Goal: Check status: Check status

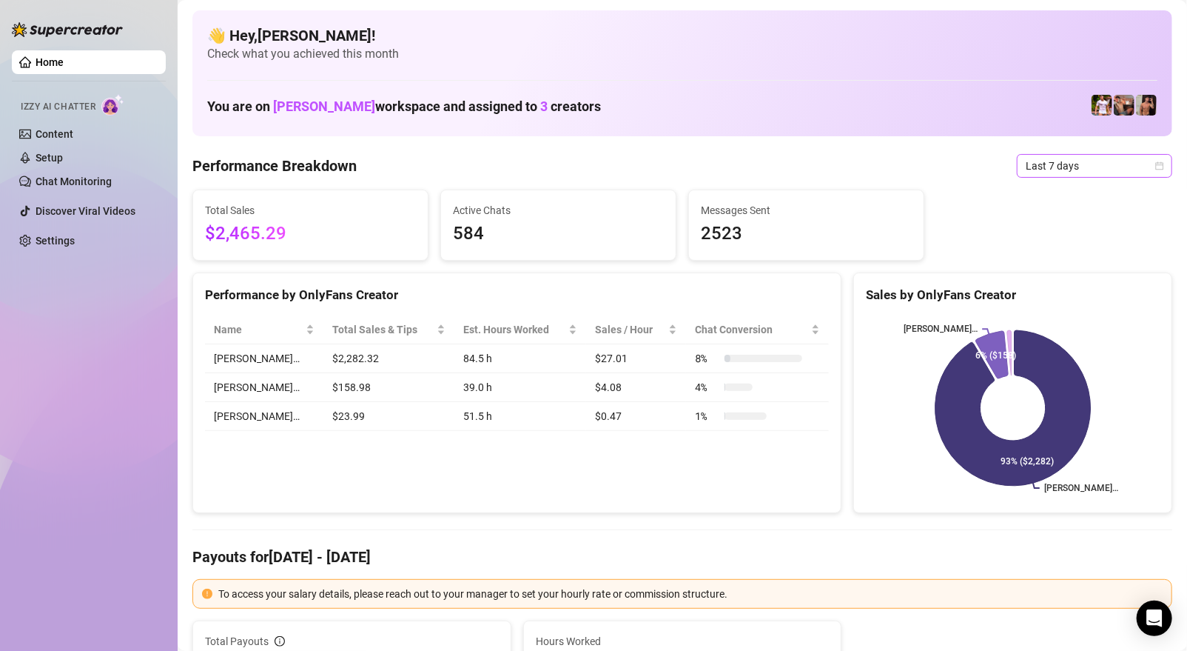
click at [1120, 164] on span "Last 7 days" at bounding box center [1095, 166] width 138 height 22
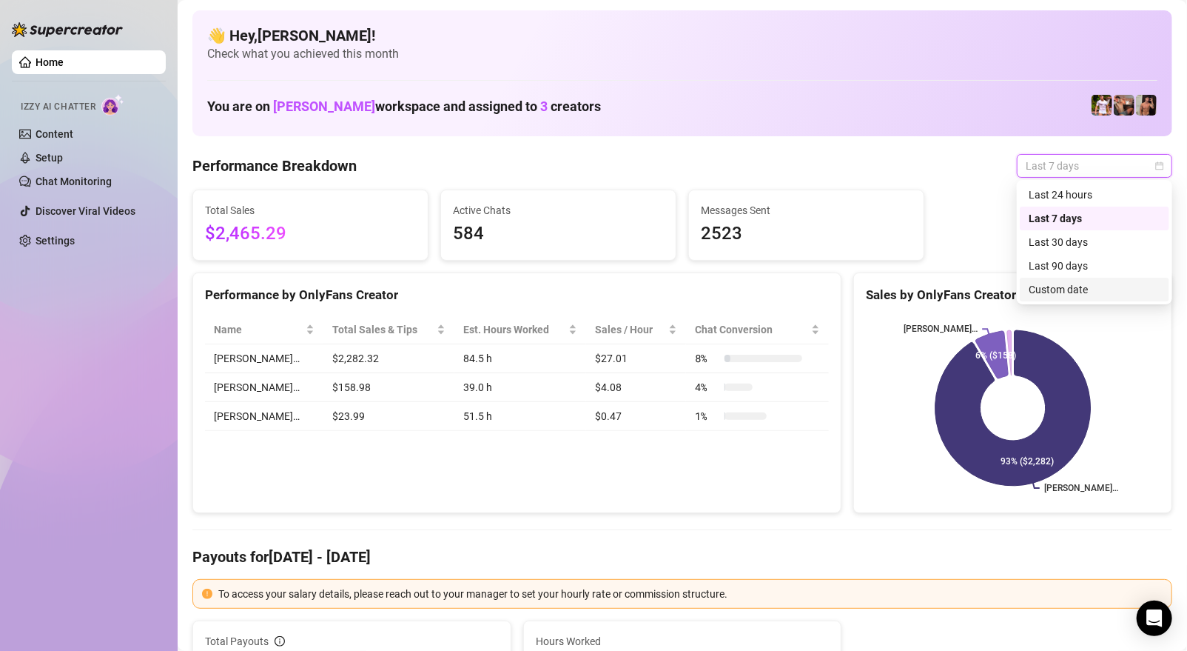
click at [1071, 297] on div "Custom date" at bounding box center [1095, 289] width 132 height 16
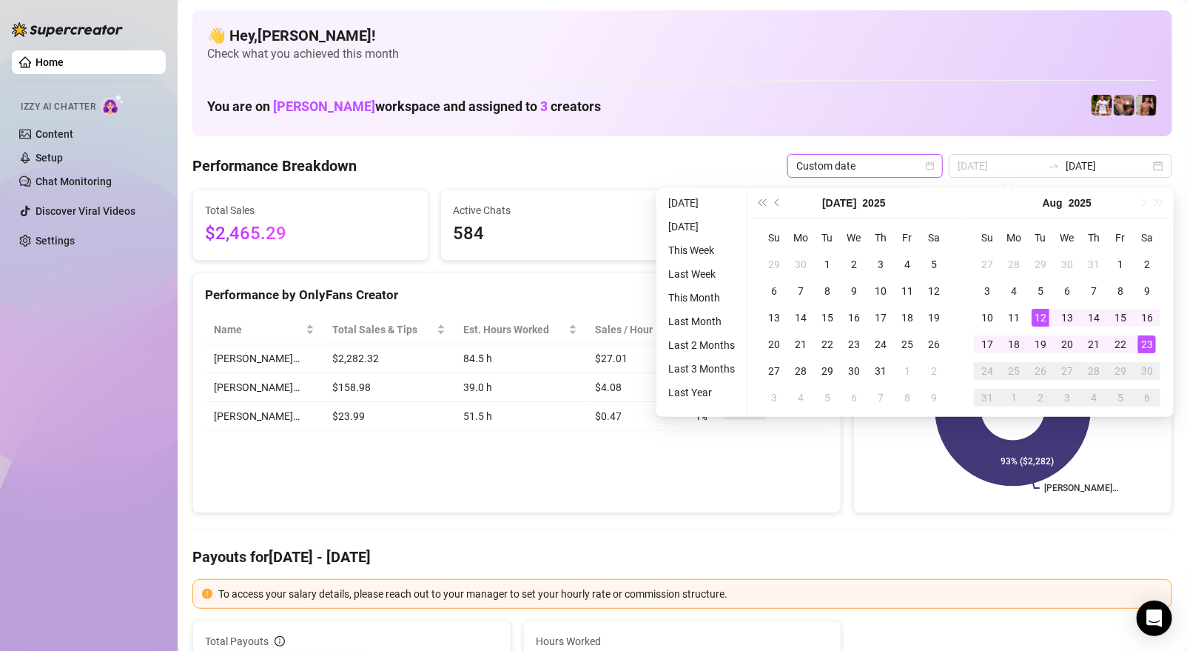
type input "[DATE]"
click at [1148, 333] on td "23" at bounding box center [1147, 344] width 27 height 27
type input "[DATE]"
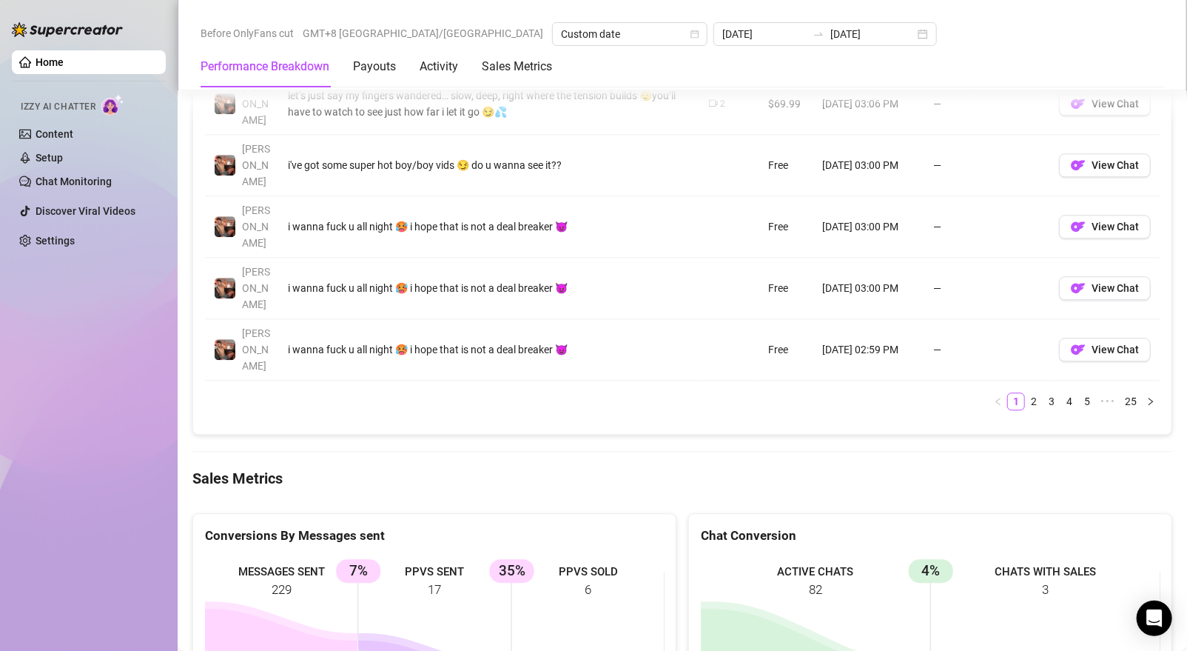
scroll to position [1827, 0]
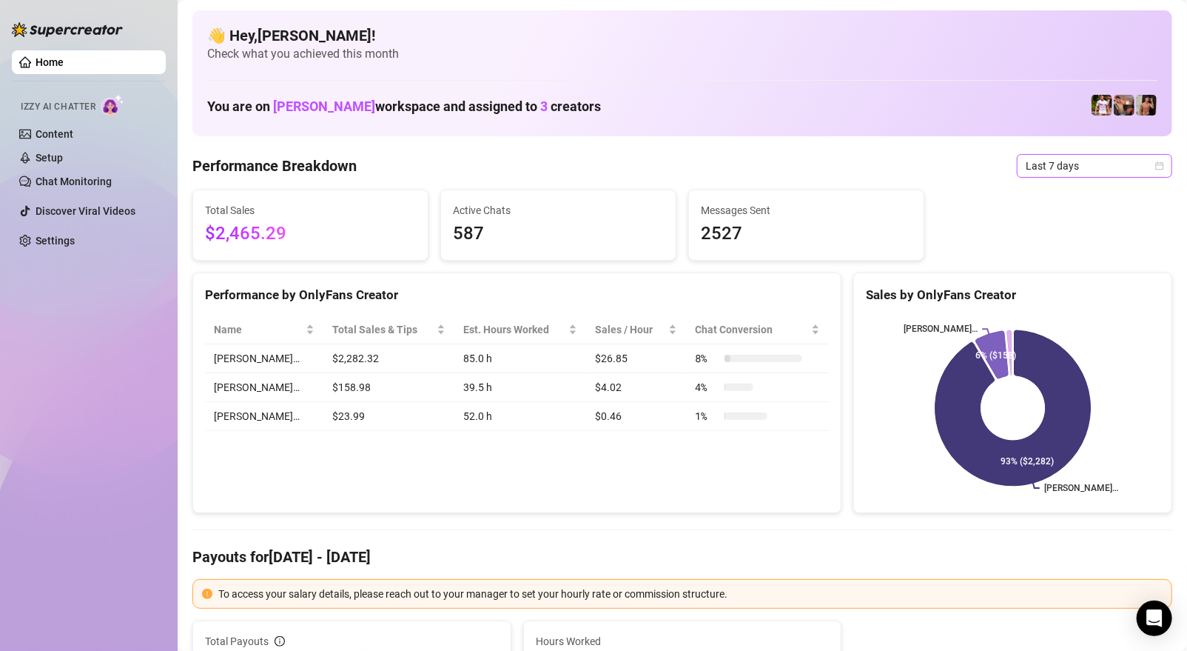
click at [1054, 175] on span "Last 7 days" at bounding box center [1095, 166] width 138 height 22
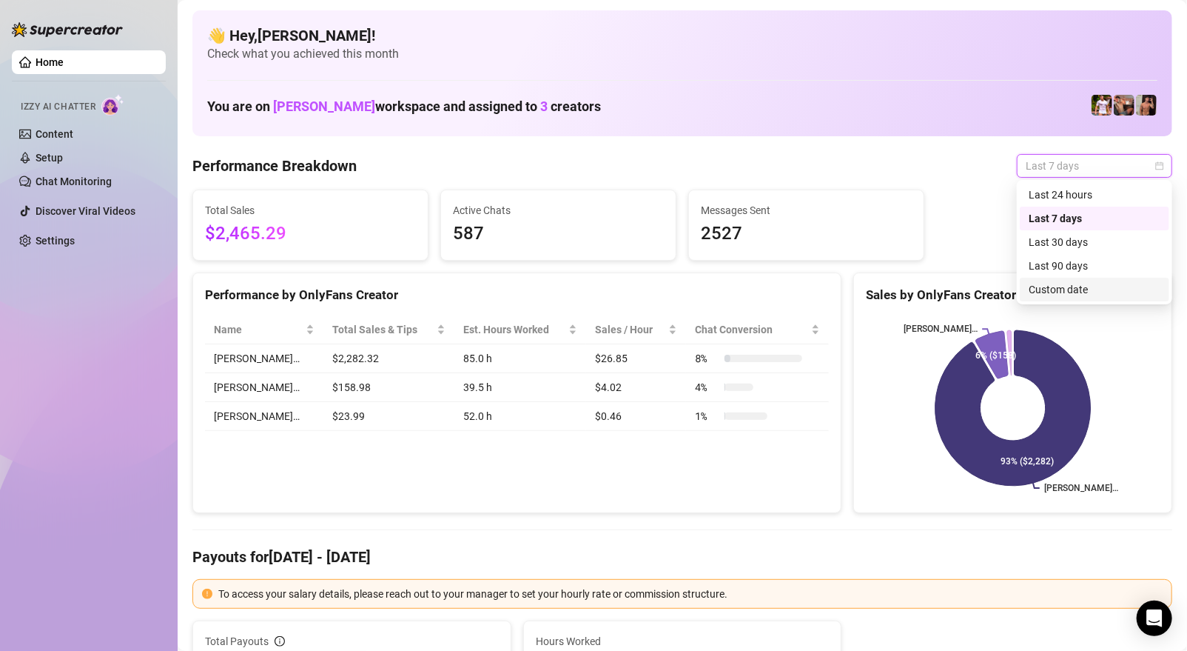
click at [1063, 293] on div "Custom date" at bounding box center [1095, 289] width 132 height 16
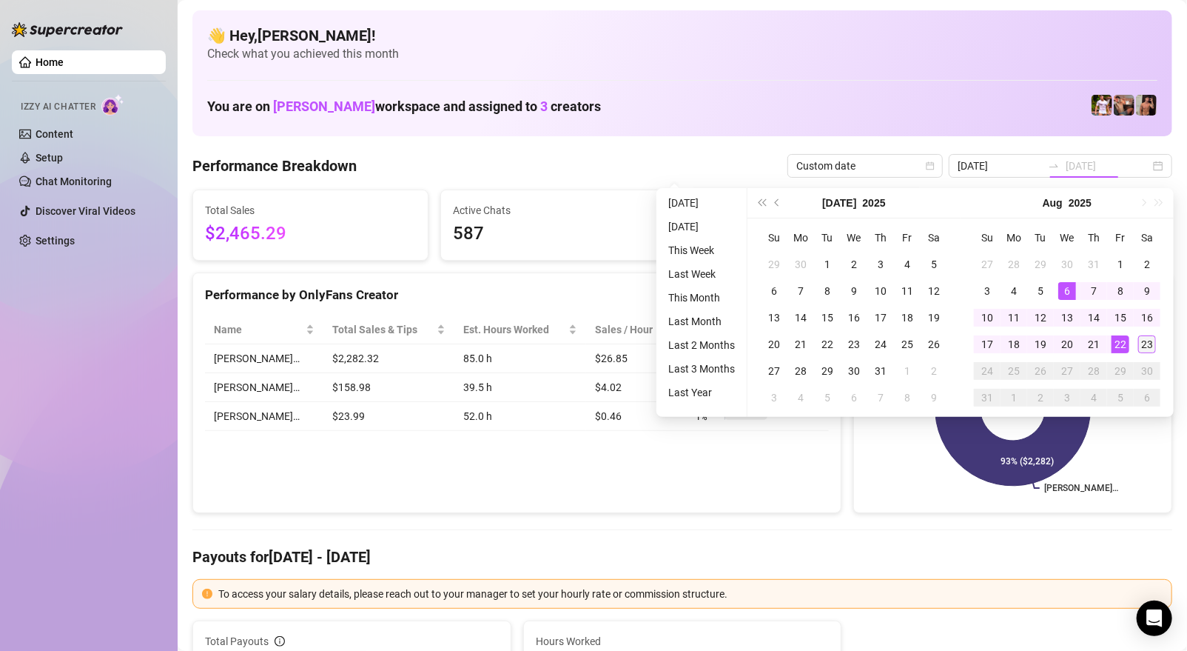
type input "[DATE]"
click at [1158, 346] on td "23" at bounding box center [1147, 344] width 27 height 27
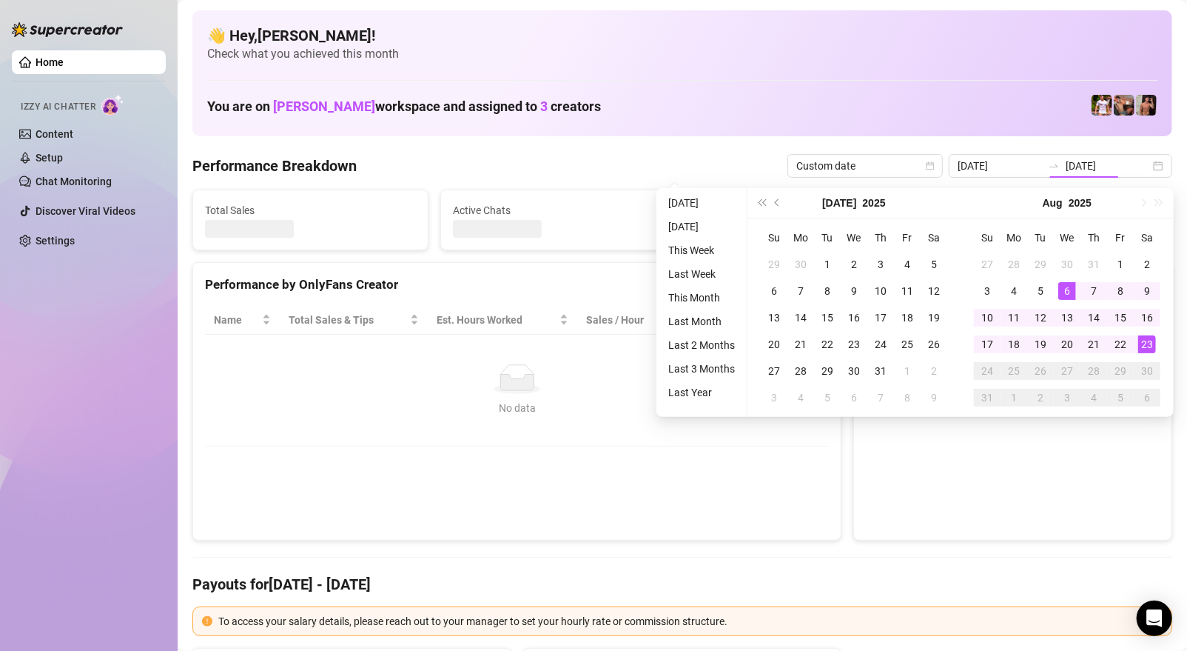
type input "[DATE]"
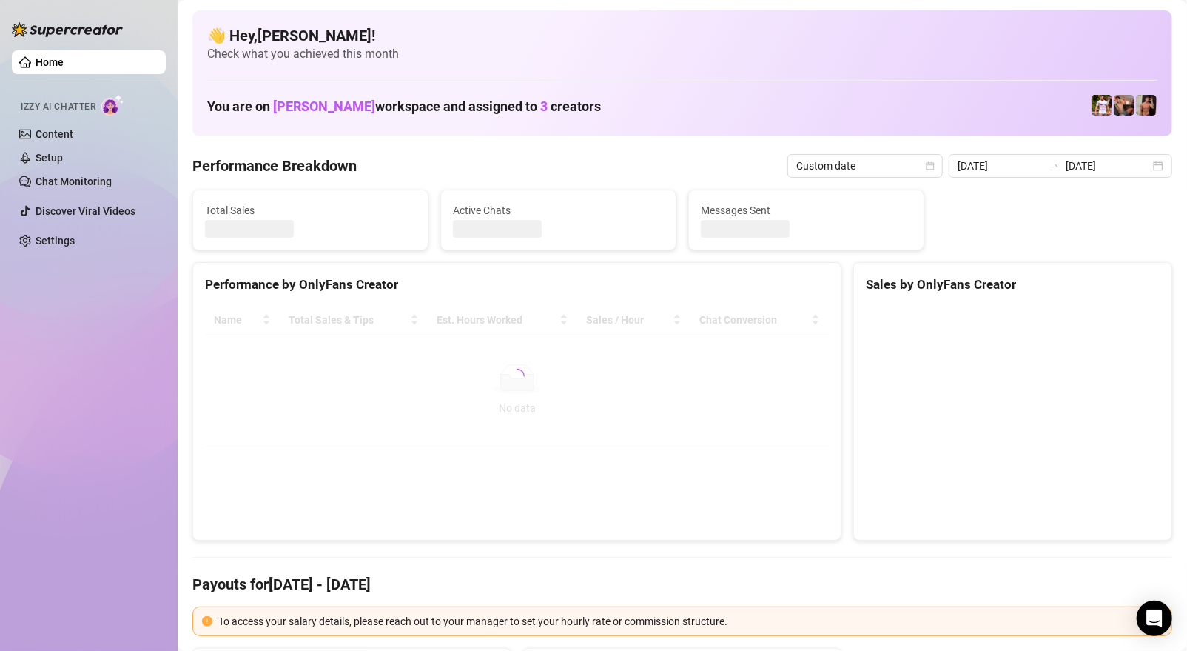
click at [1158, 346] on canvas at bounding box center [1013, 416] width 294 height 221
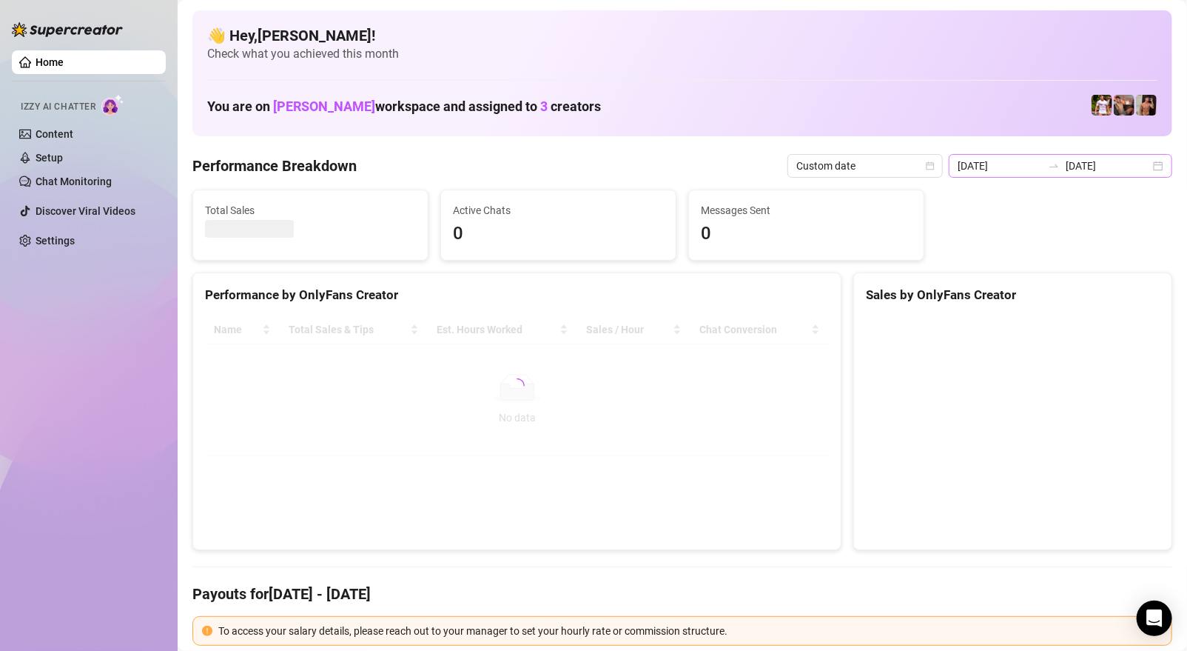
click at [1161, 171] on div "[DATE] [DATE]" at bounding box center [1061, 166] width 224 height 24
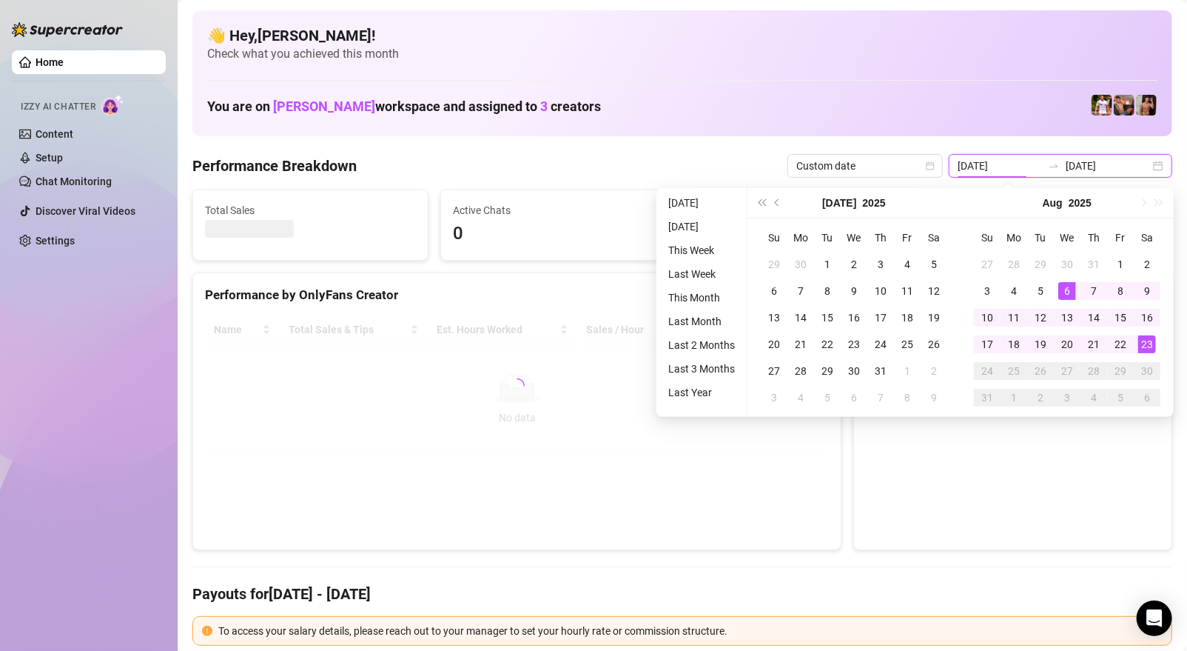
type input "[DATE]"
click at [1140, 346] on div "23" at bounding box center [1147, 344] width 18 height 18
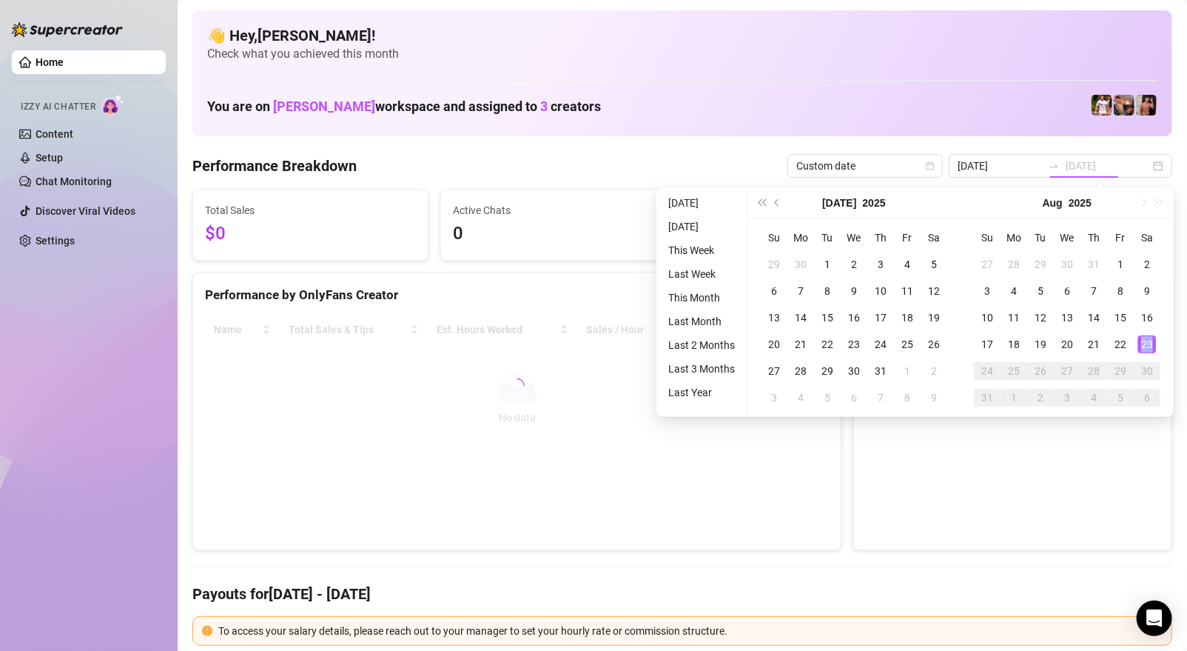
click at [1140, 346] on div "23" at bounding box center [1147, 344] width 18 height 18
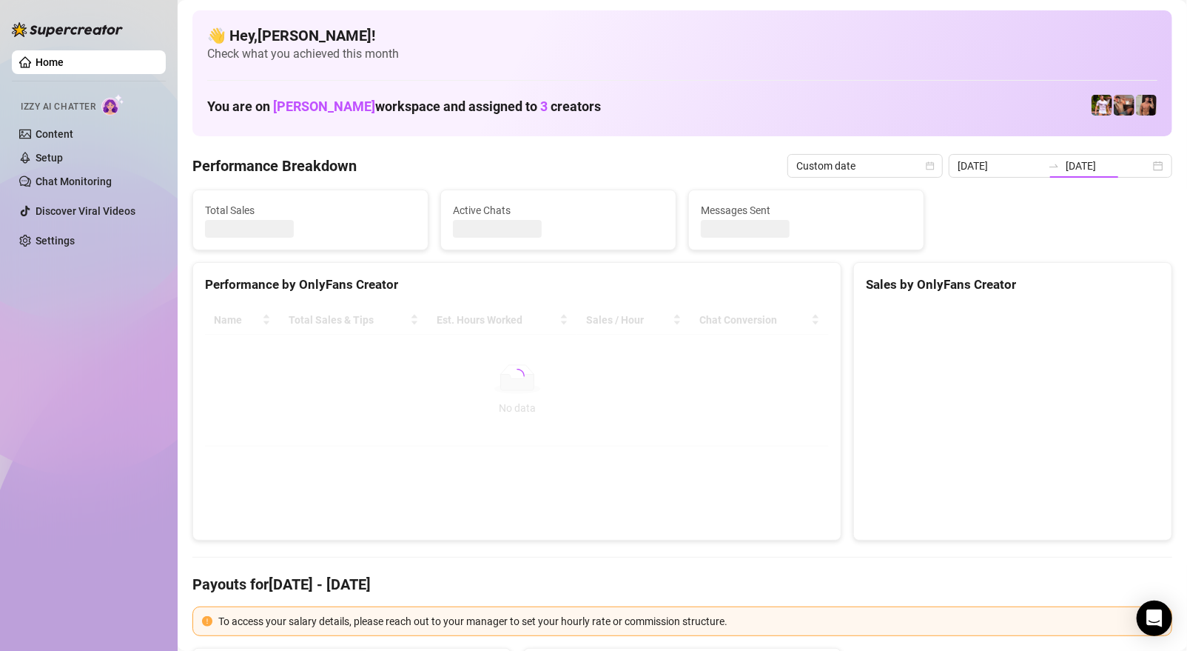
type input "[DATE]"
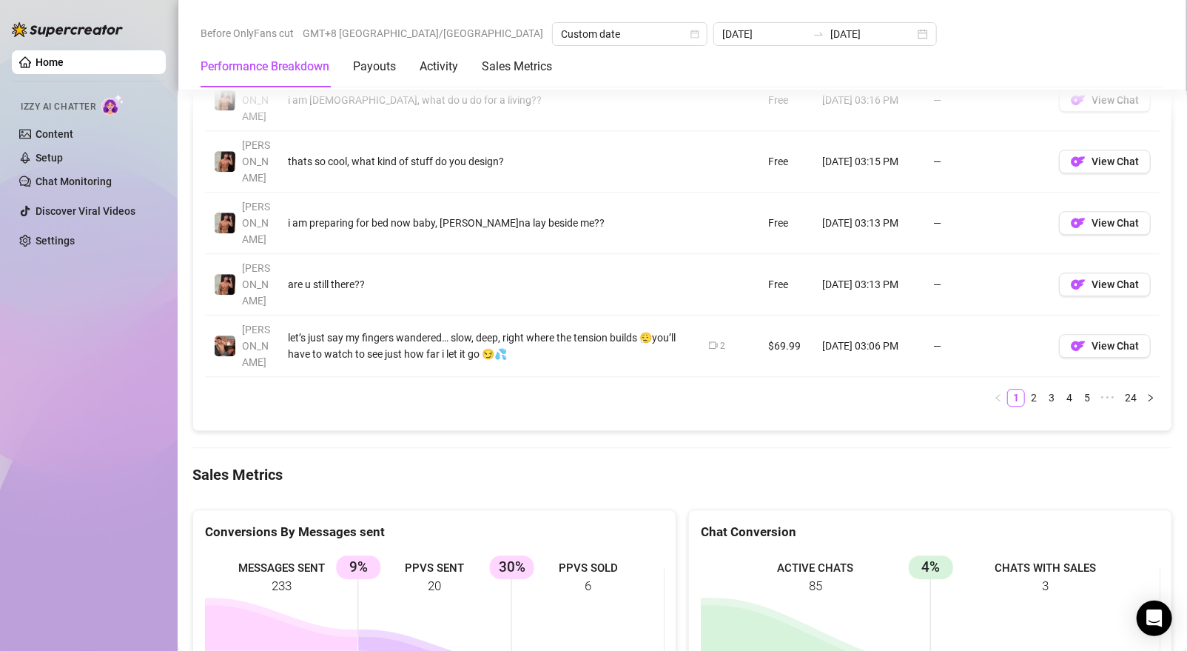
scroll to position [1804, 0]
